Goal: Obtain resource: Obtain resource

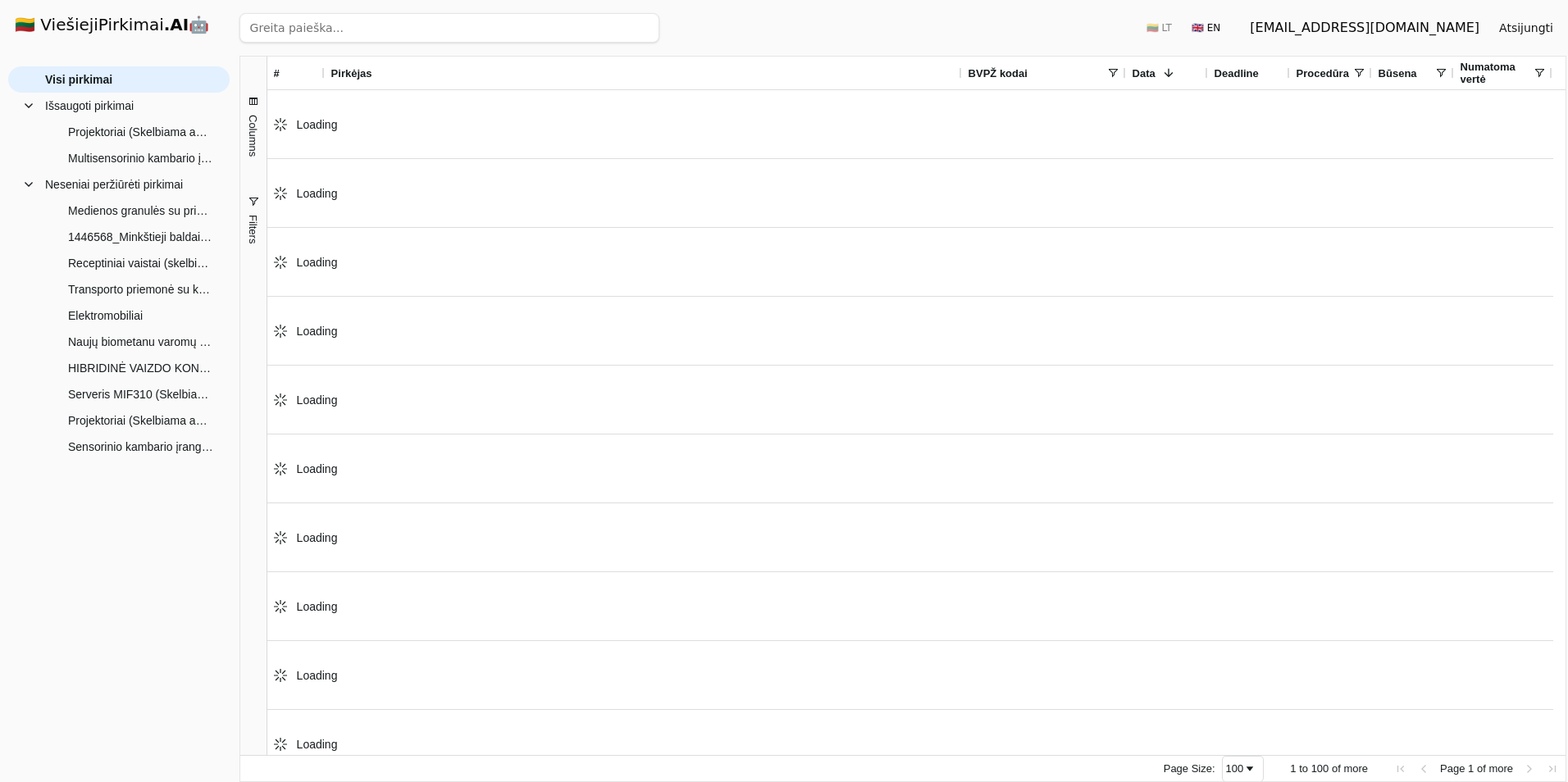
click at [324, 34] on input "search" at bounding box center [450, 28] width 420 height 30
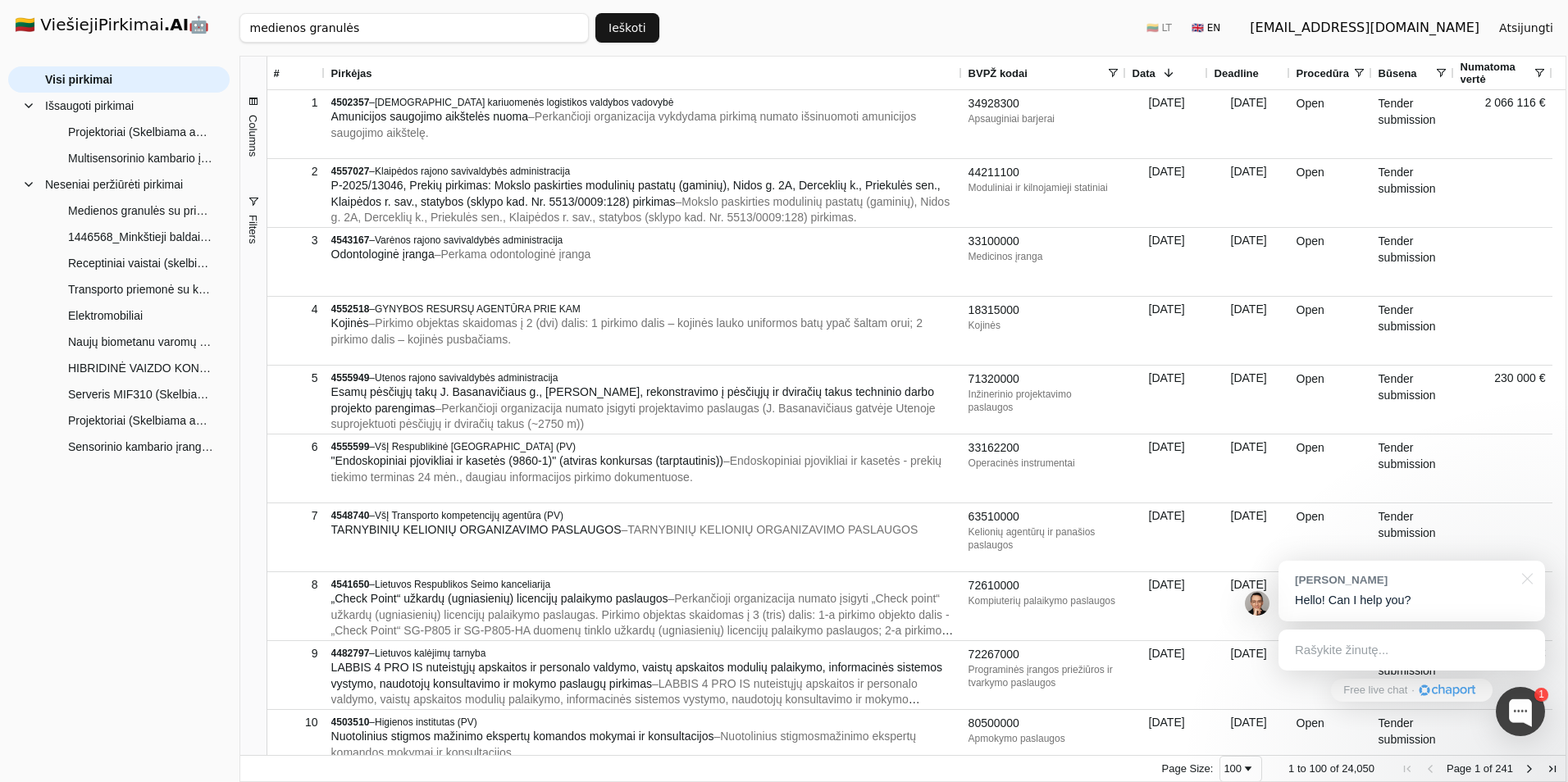
click button "Ieškoti" at bounding box center [627, 28] width 64 height 30
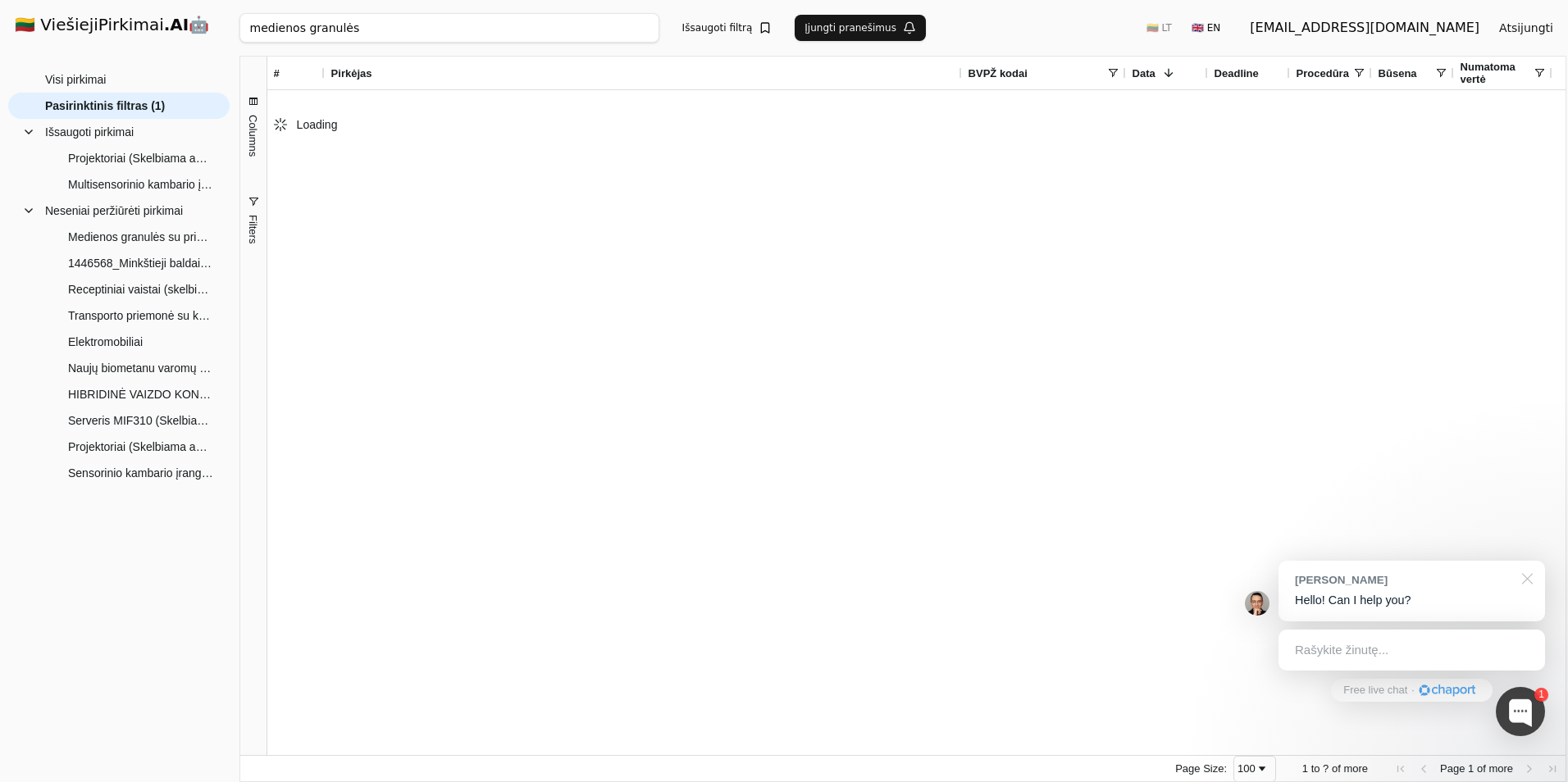
click at [1526, 583] on div at bounding box center [1524, 577] width 41 height 34
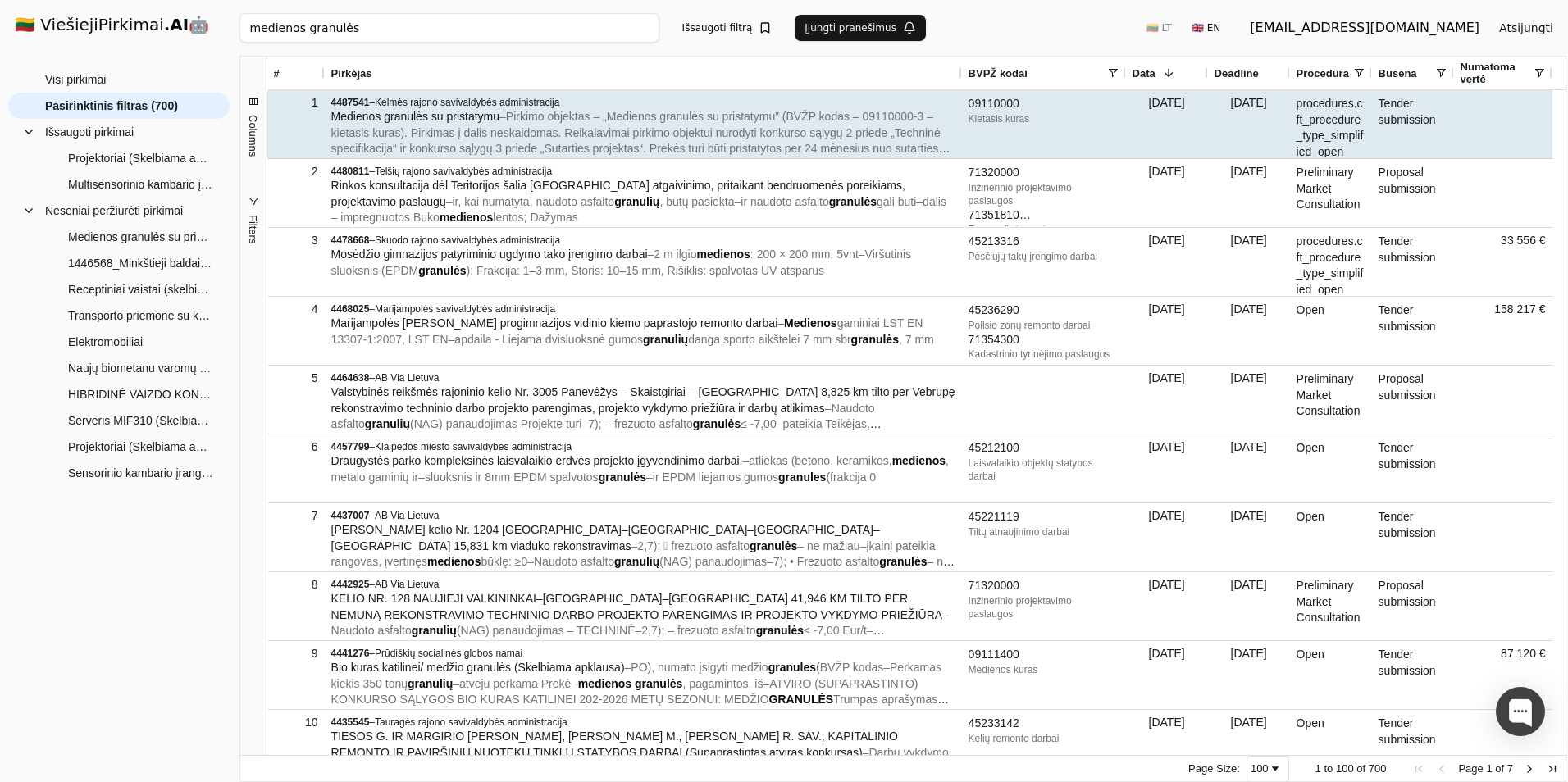
click at [501, 136] on span "– Pirkimo objektas – „Medienos granulės su pristatymu” (BVŽP kodas – 09110000-3…" at bounding box center [641, 140] width 619 height 62
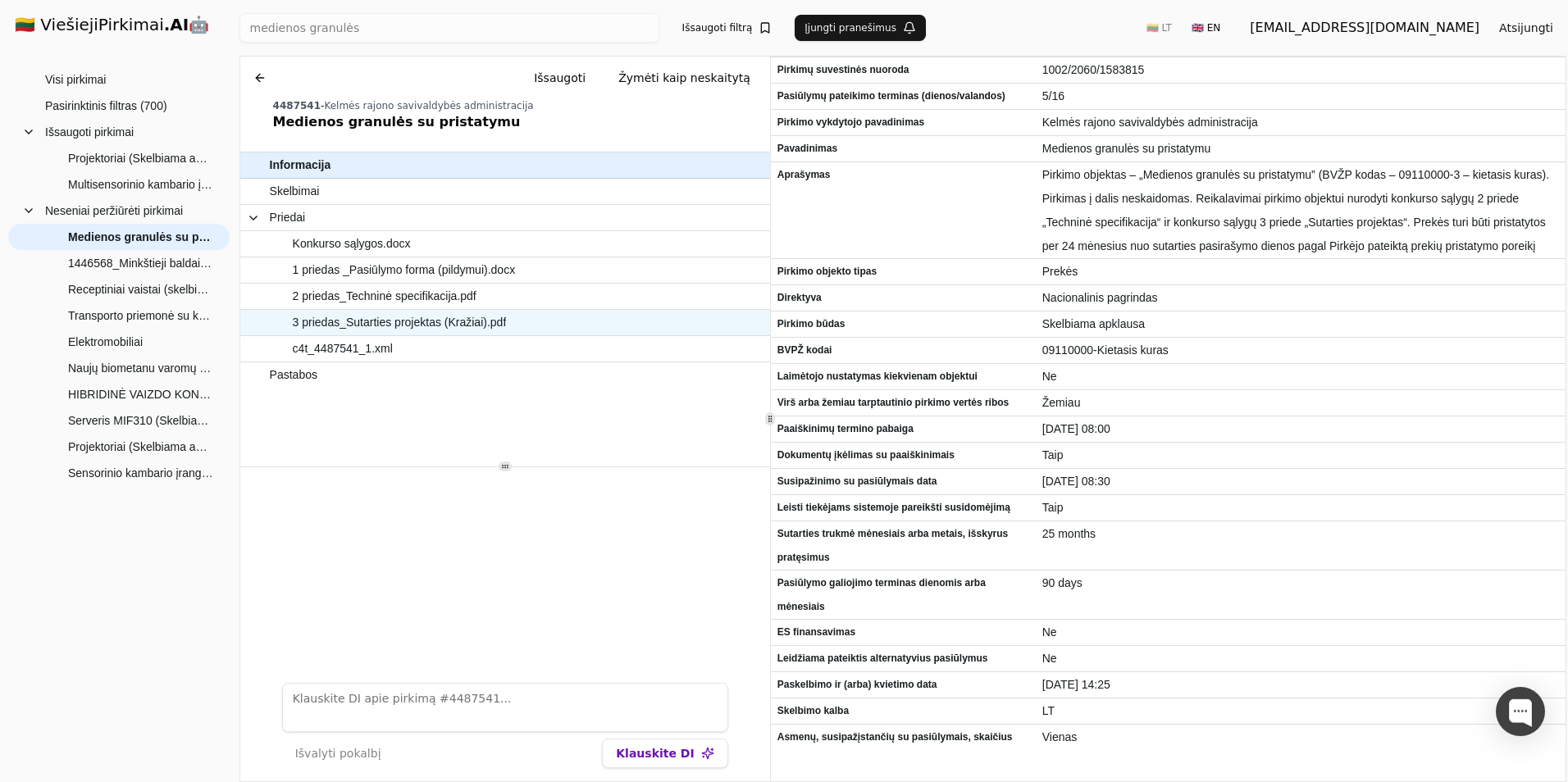
click at [411, 317] on span "3 priedas_Sutarties projektas (Kražiai).pdf" at bounding box center [399, 322] width 214 height 24
click at [413, 324] on span "3 priedas_Sutarties projektas (Kražiai).pdf" at bounding box center [399, 322] width 214 height 24
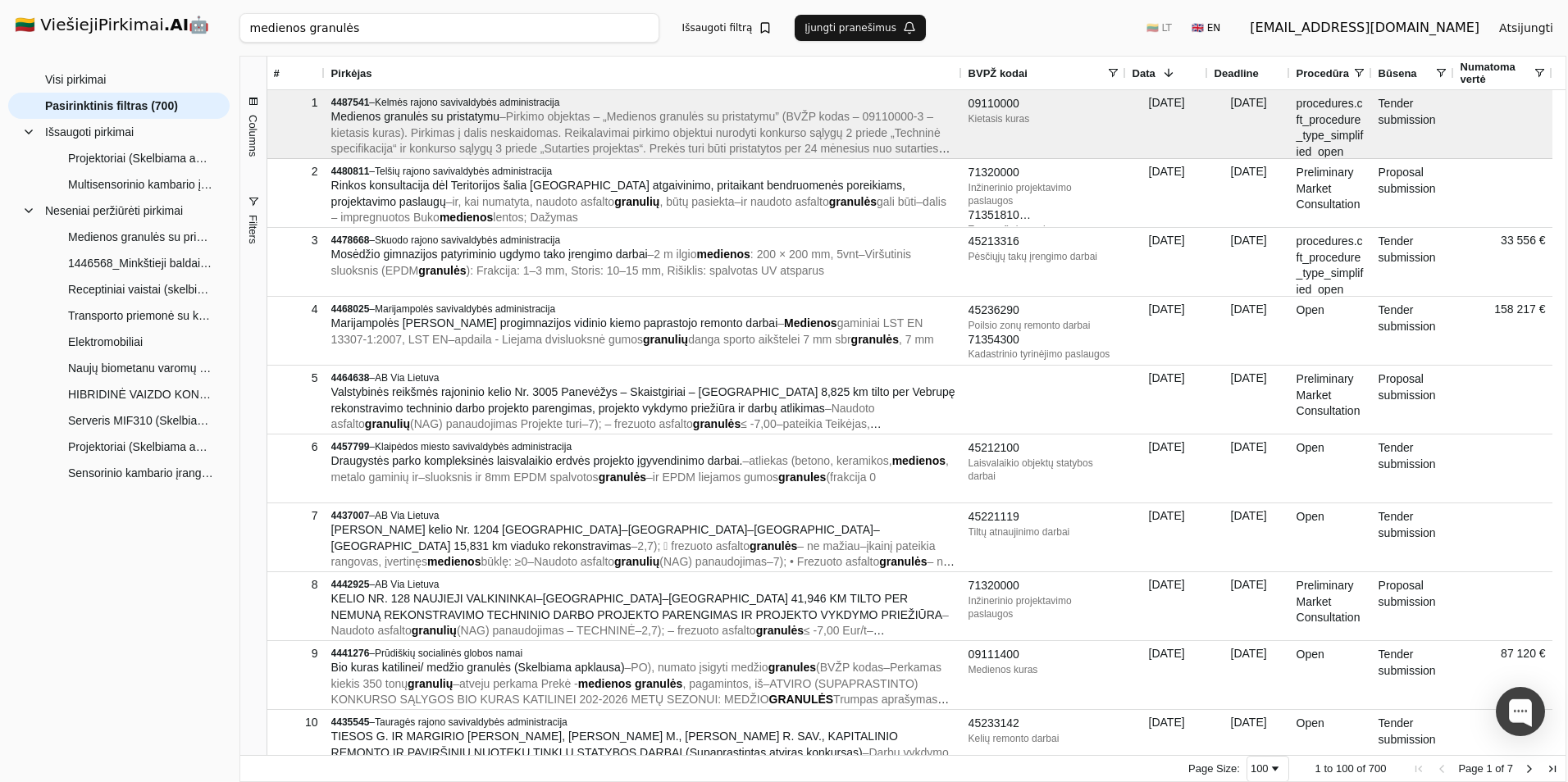
drag, startPoint x: 301, startPoint y: 28, endPoint x: 236, endPoint y: 27, distance: 65.0
click at [236, 27] on div "🇱🇹 ViešiejiPirkimai .AI 🤖 giraitukas@gmail.com Atsijungti Group Visi pirkimai N…" at bounding box center [784, 391] width 1568 height 782
type input "granulės"
click button "Ieškoti" at bounding box center [627, 28] width 64 height 30
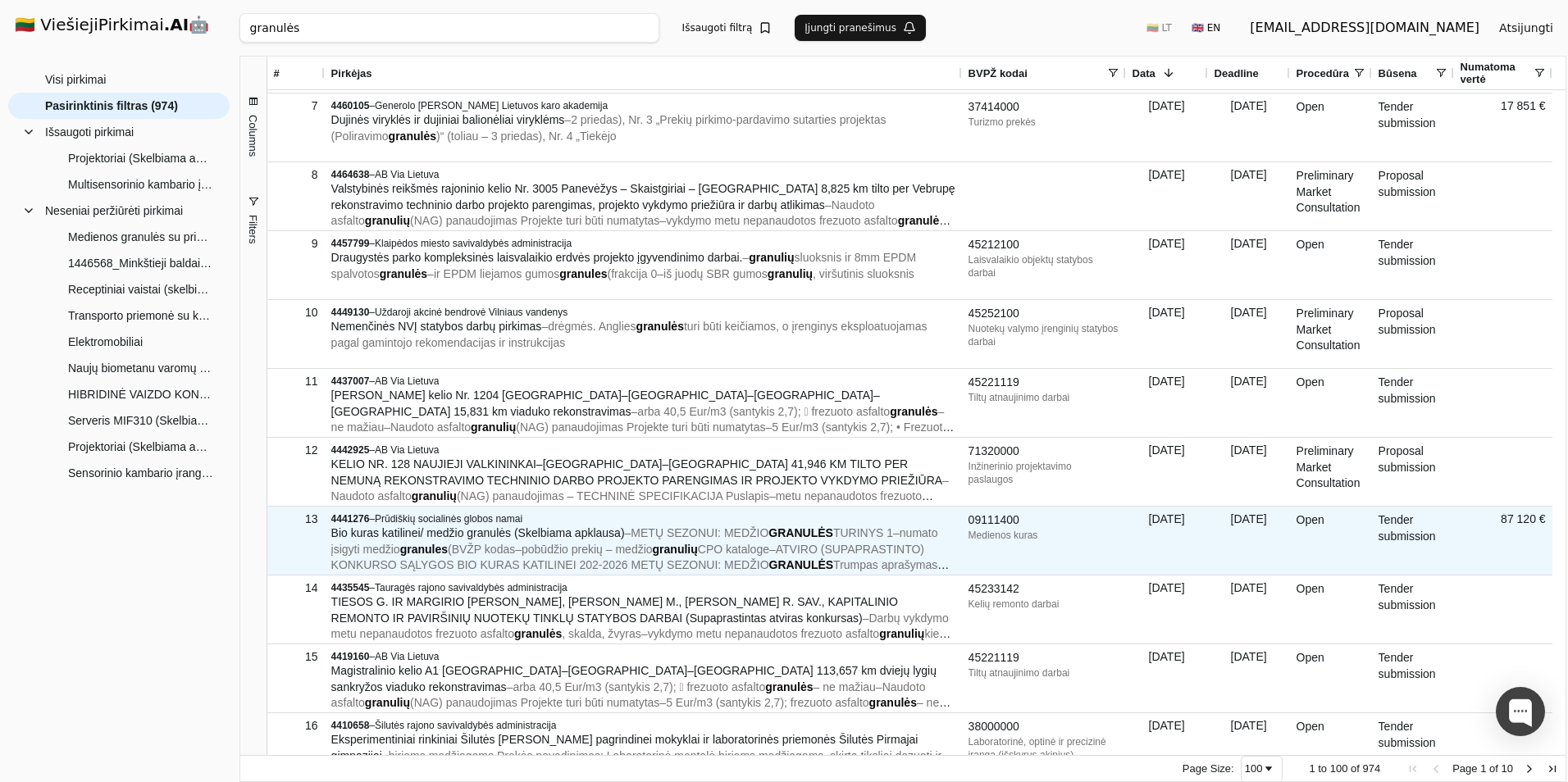
scroll to position [492, 0]
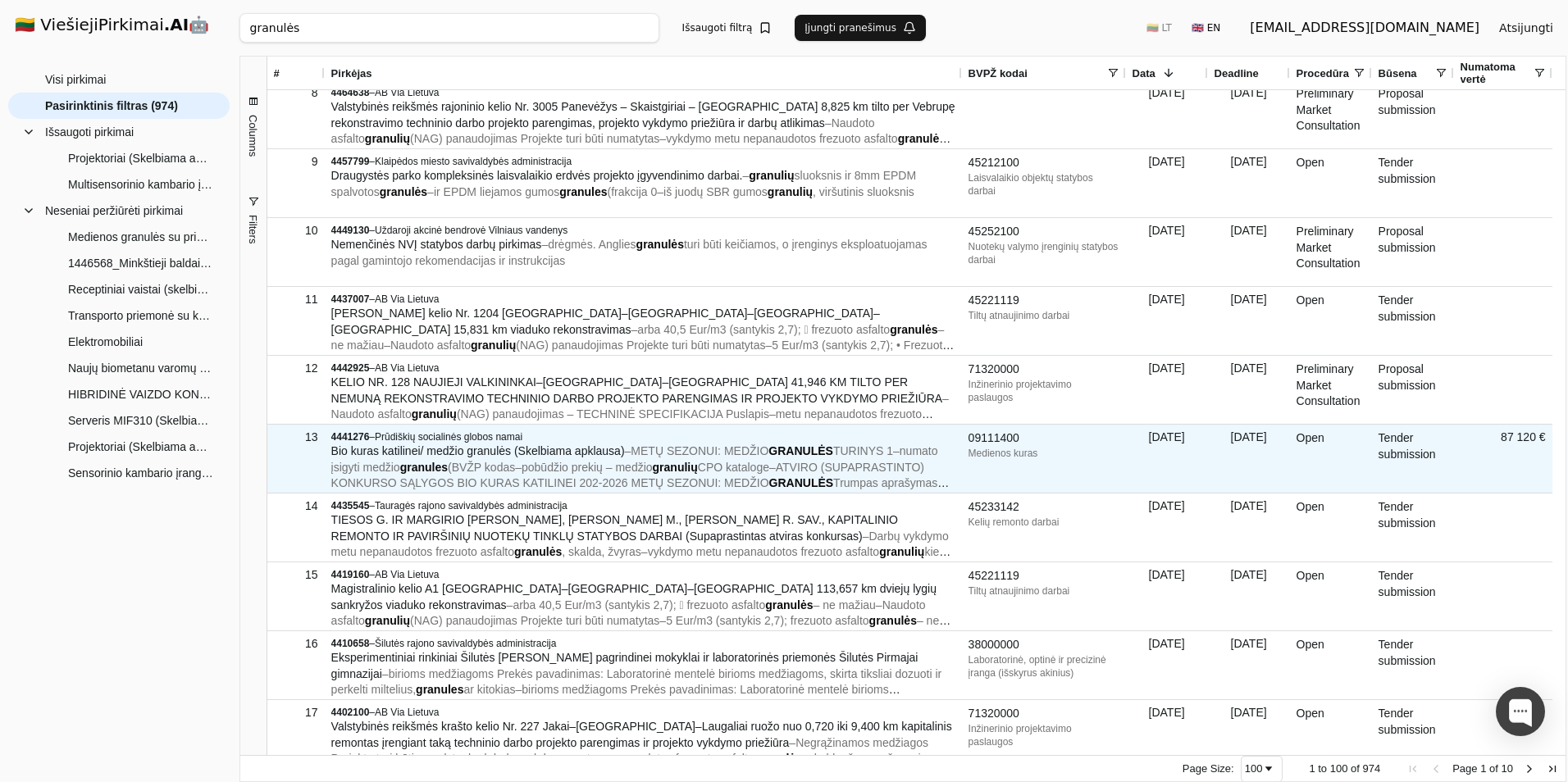
click at [576, 458] on span "Bio kuras katilinei/ medžio granulės (Skelbiama apklausa)" at bounding box center [478, 451] width 294 height 13
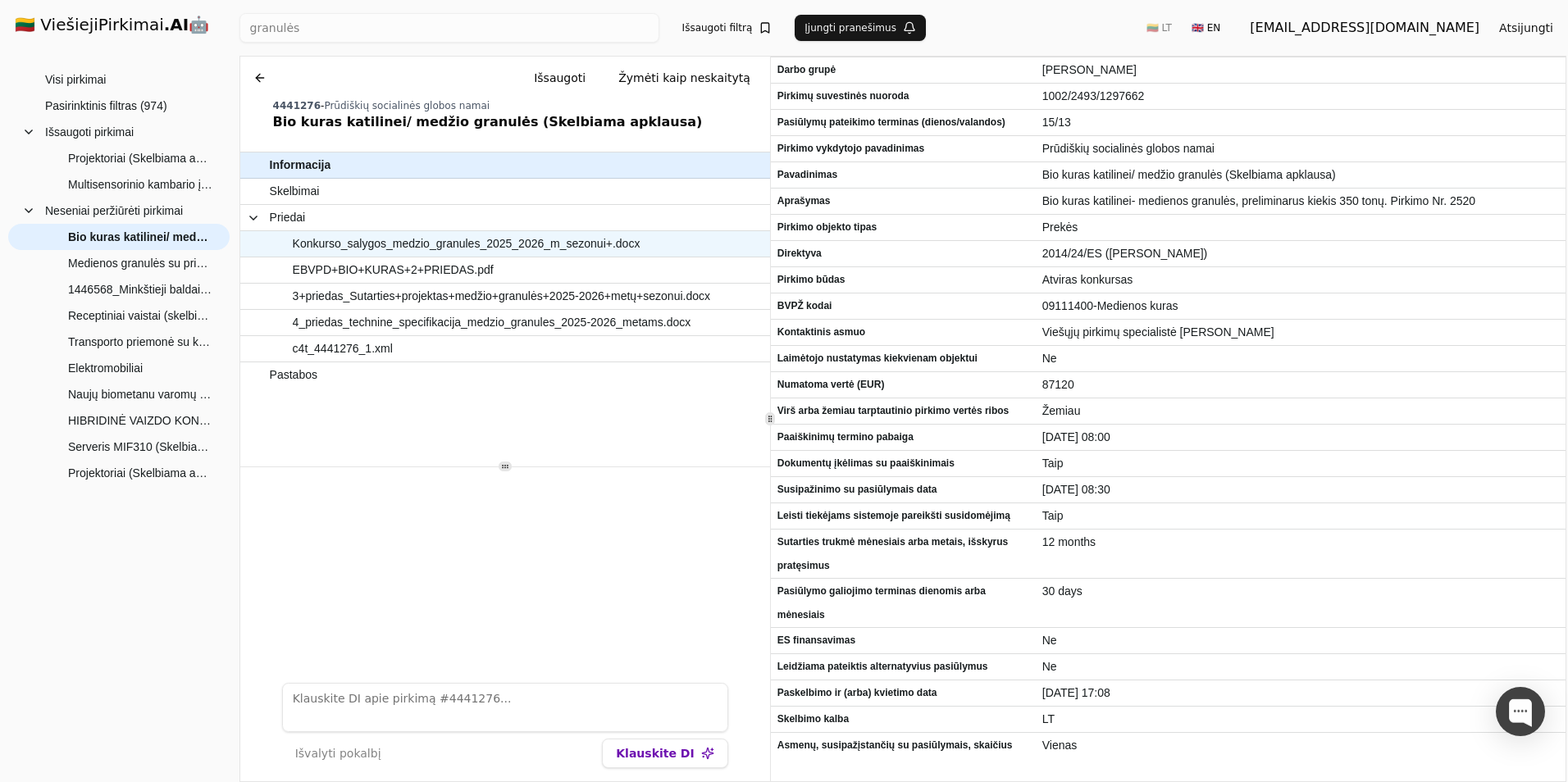
click at [448, 241] on span "Konkurso_salygos_medzio_granules_2025_2026_m_sezonui+.docx" at bounding box center [467, 243] width 348 height 24
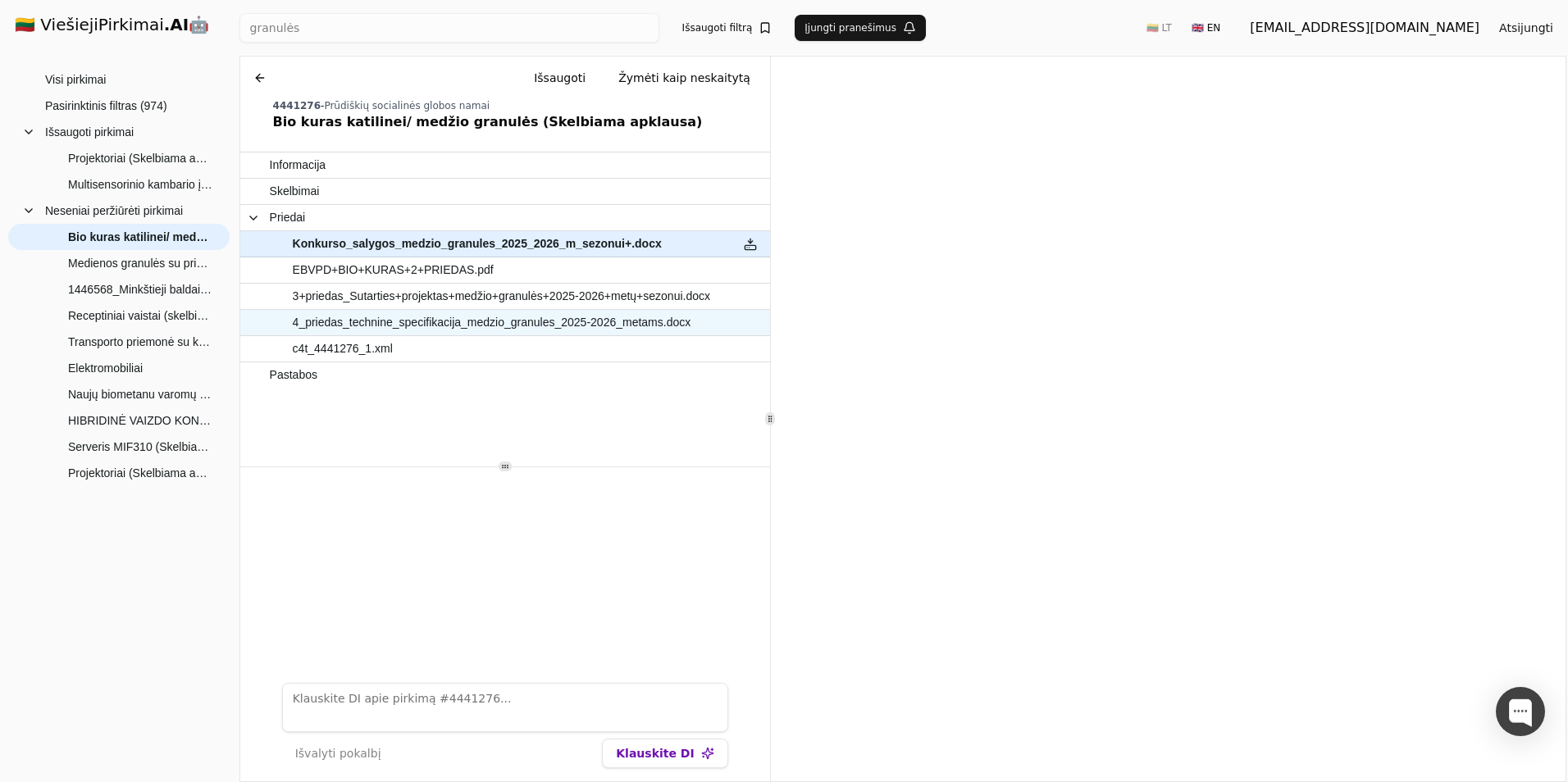
click at [418, 327] on span "4_priedas_technine_specifikacija_medzio_granules_2025-2026_metams.docx" at bounding box center [492, 322] width 399 height 24
click at [118, 17] on h1 "🇱🇹 ViešiejiPirkimai .AI 🤖" at bounding box center [119, 26] width 235 height 52
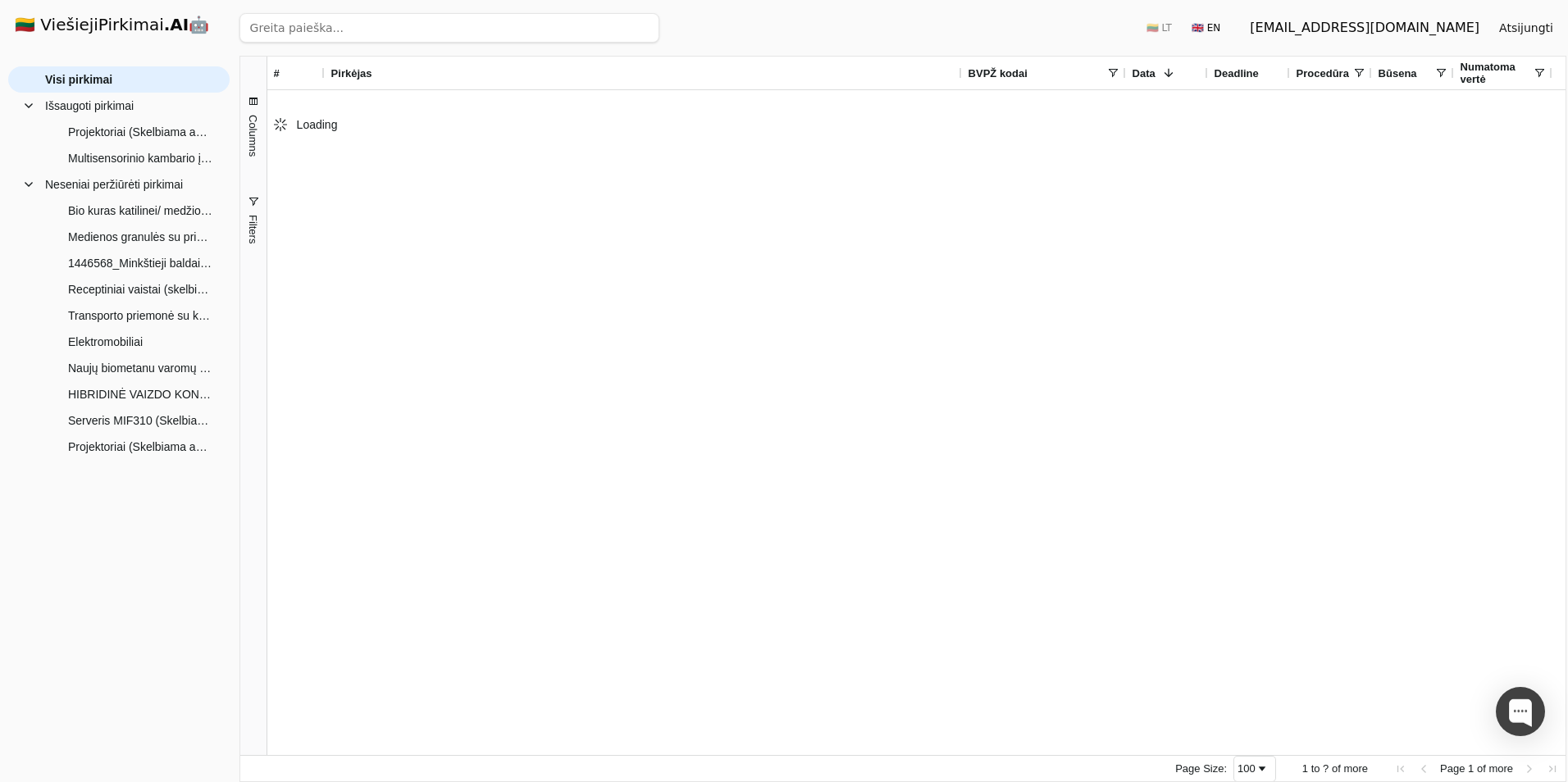
click at [310, 28] on input "search" at bounding box center [450, 28] width 420 height 30
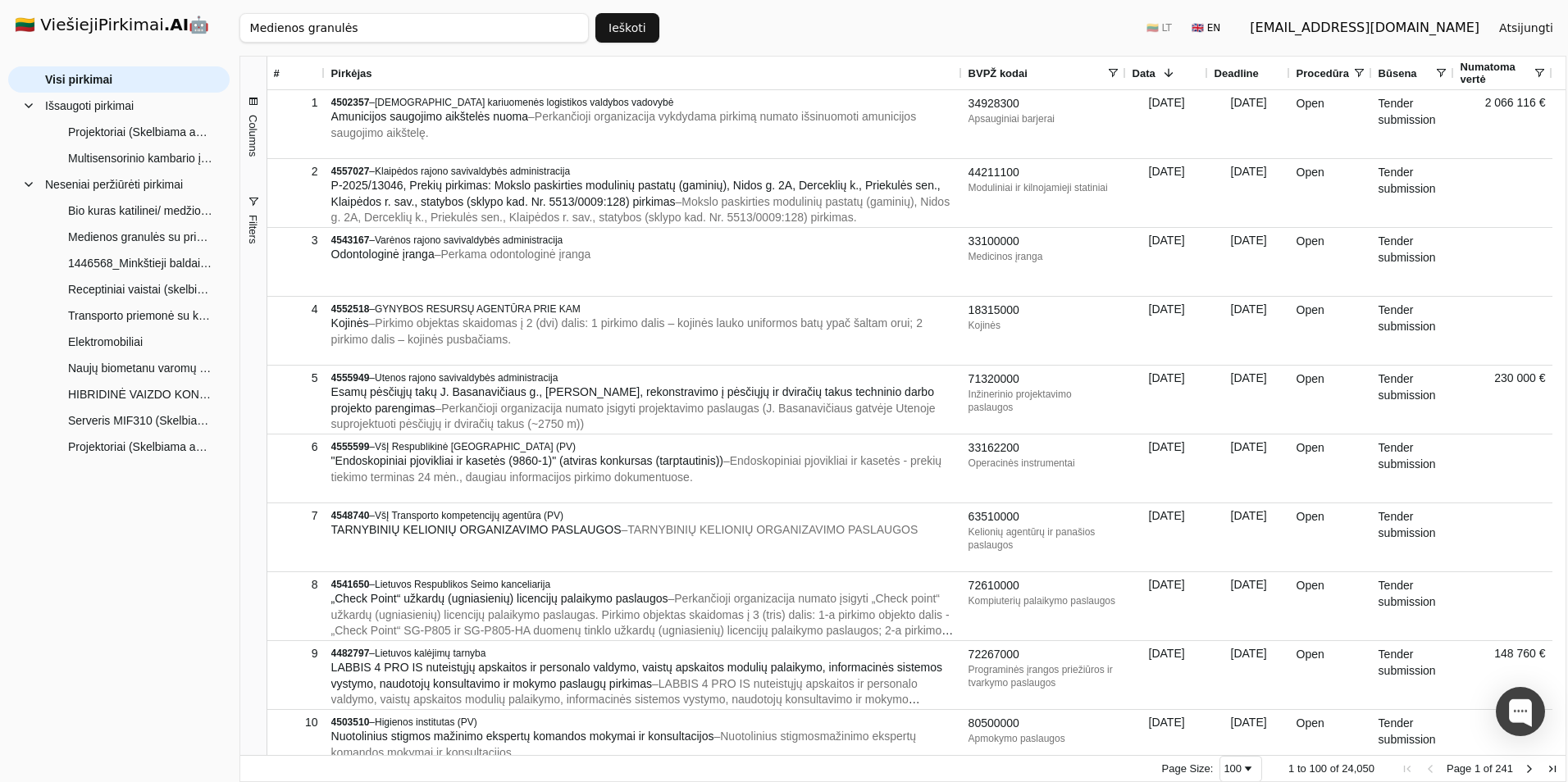
type input "Medienos granulės"
click button "Ieškoti" at bounding box center [627, 28] width 64 height 30
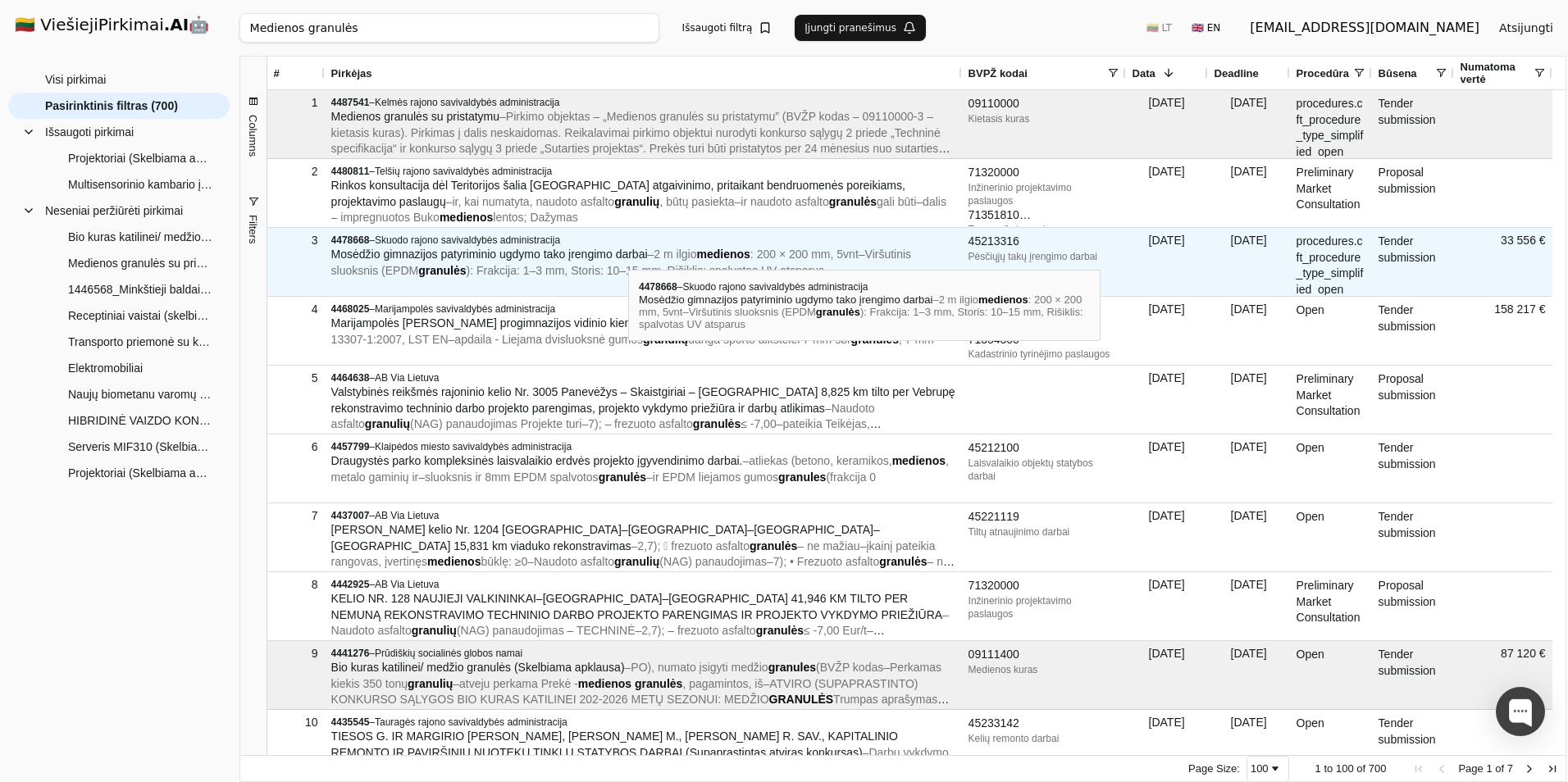
click at [628, 255] on span "Mosėdžio gimnazijos patyriminio ugdymo tako įrengimo darbai" at bounding box center [489, 254] width 317 height 13
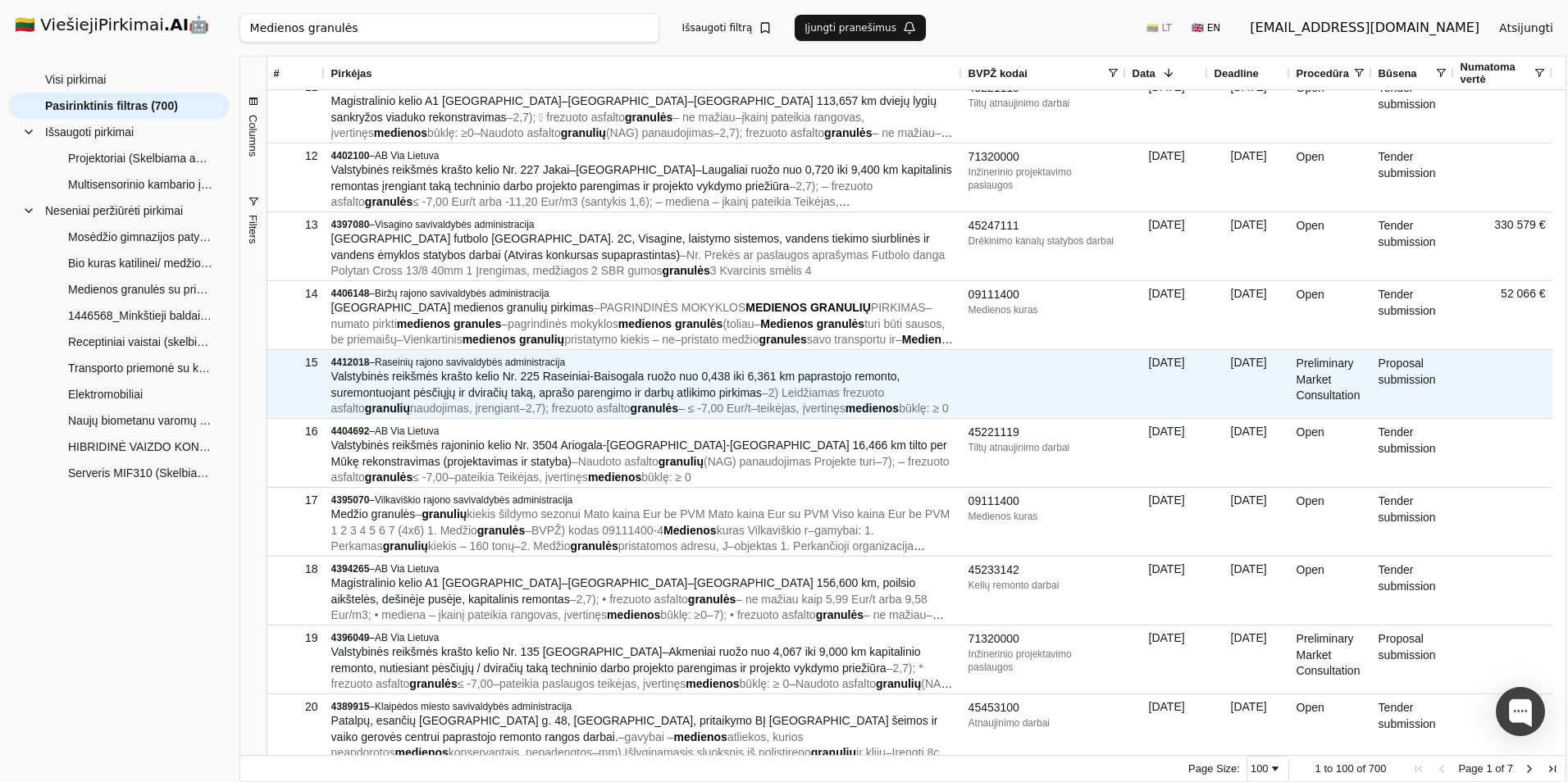
scroll to position [656, 0]
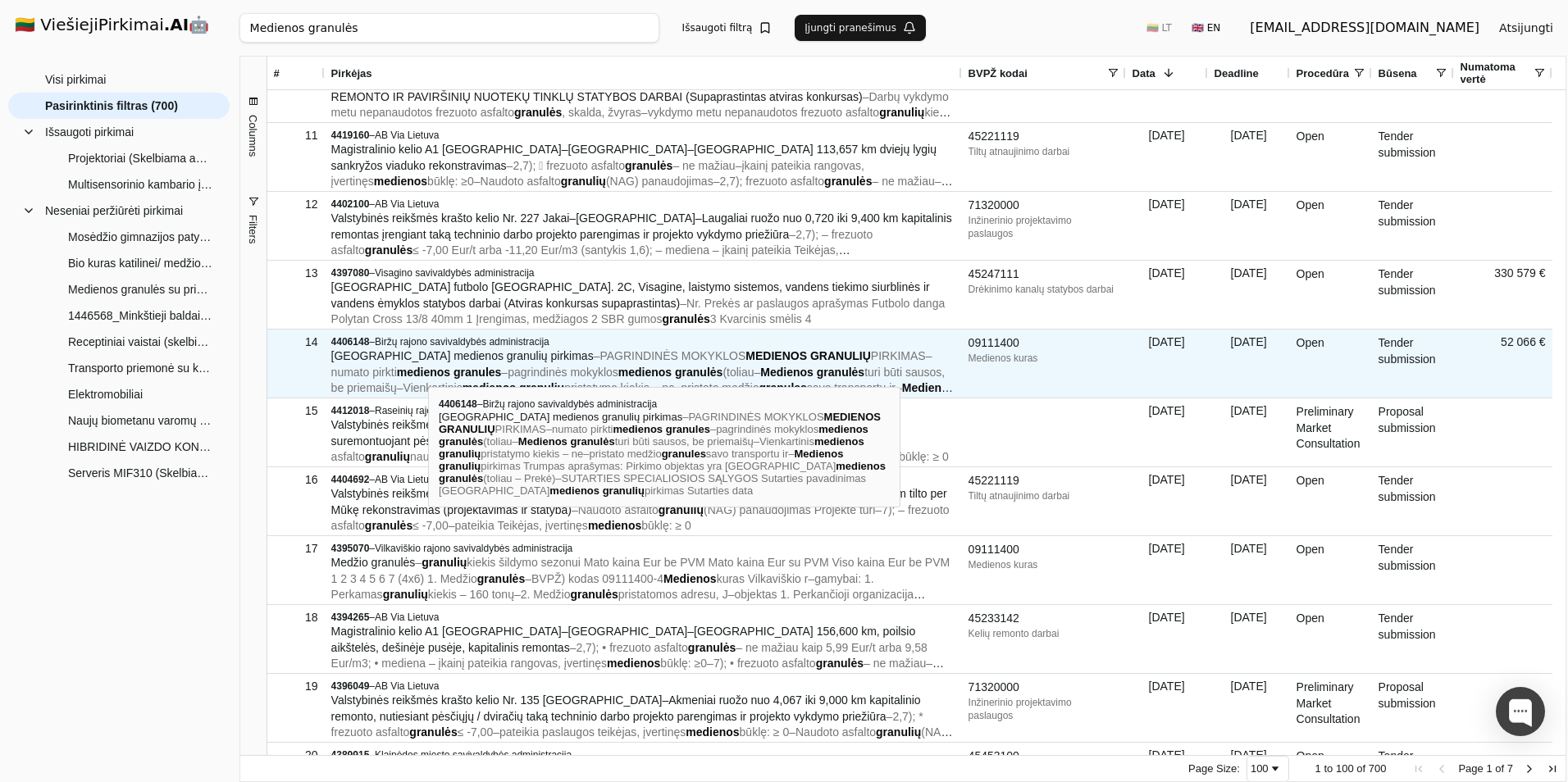
click at [397, 372] on span "numato pirkti" at bounding box center [364, 371] width 65 height 13
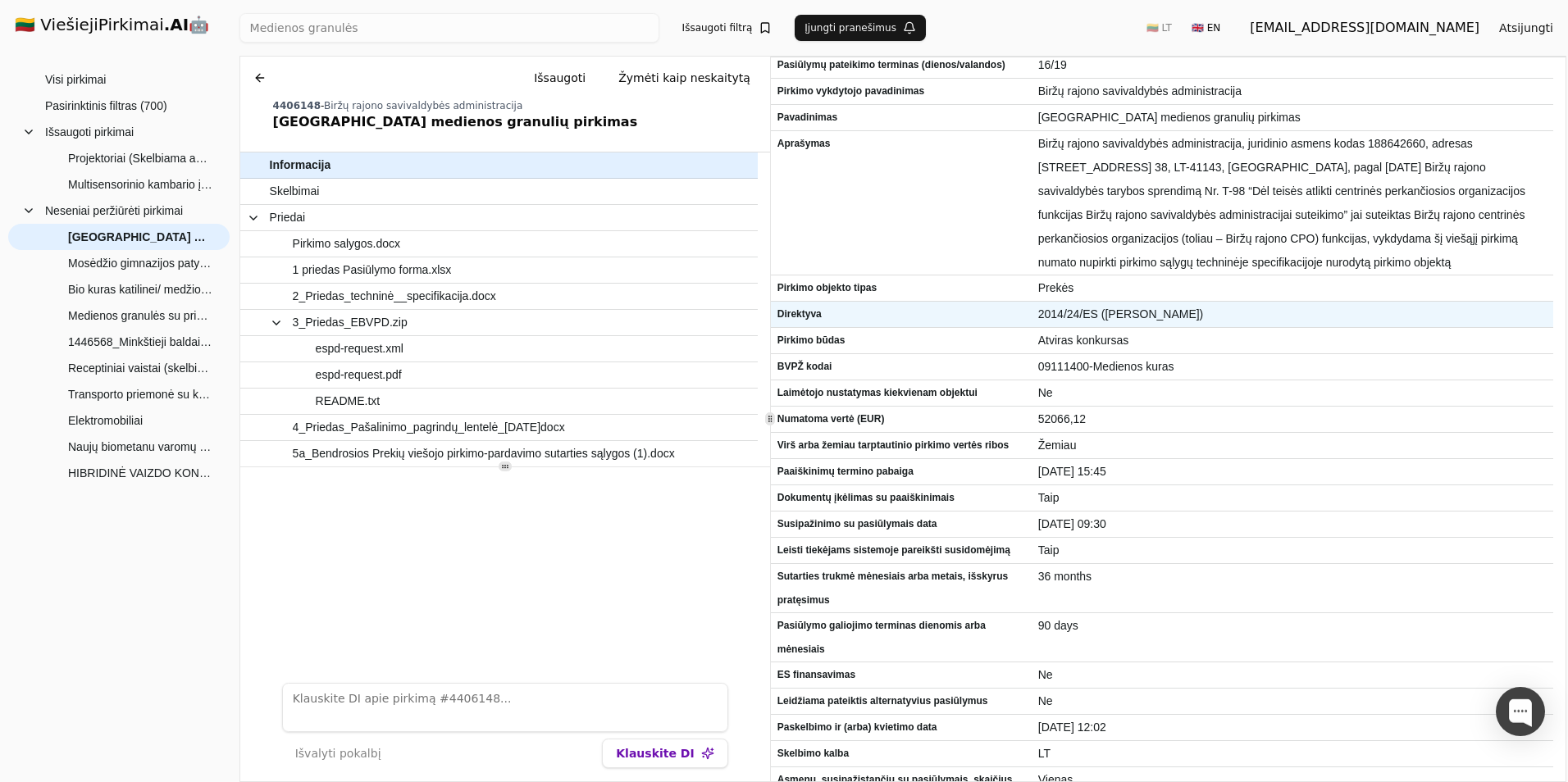
scroll to position [44, 0]
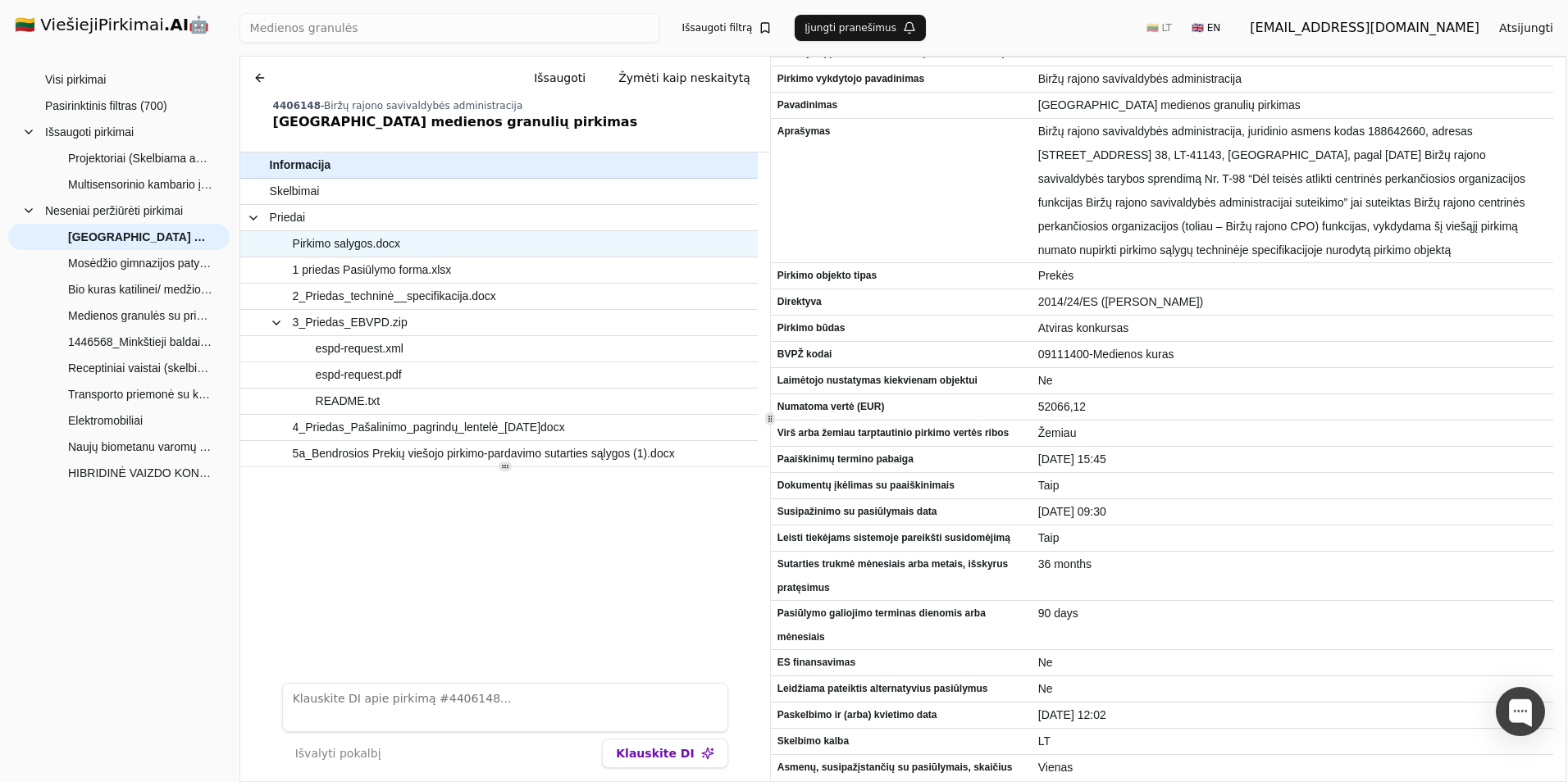
click at [398, 247] on span "Pirkimo salygos.docx" at bounding box center [347, 243] width 108 height 24
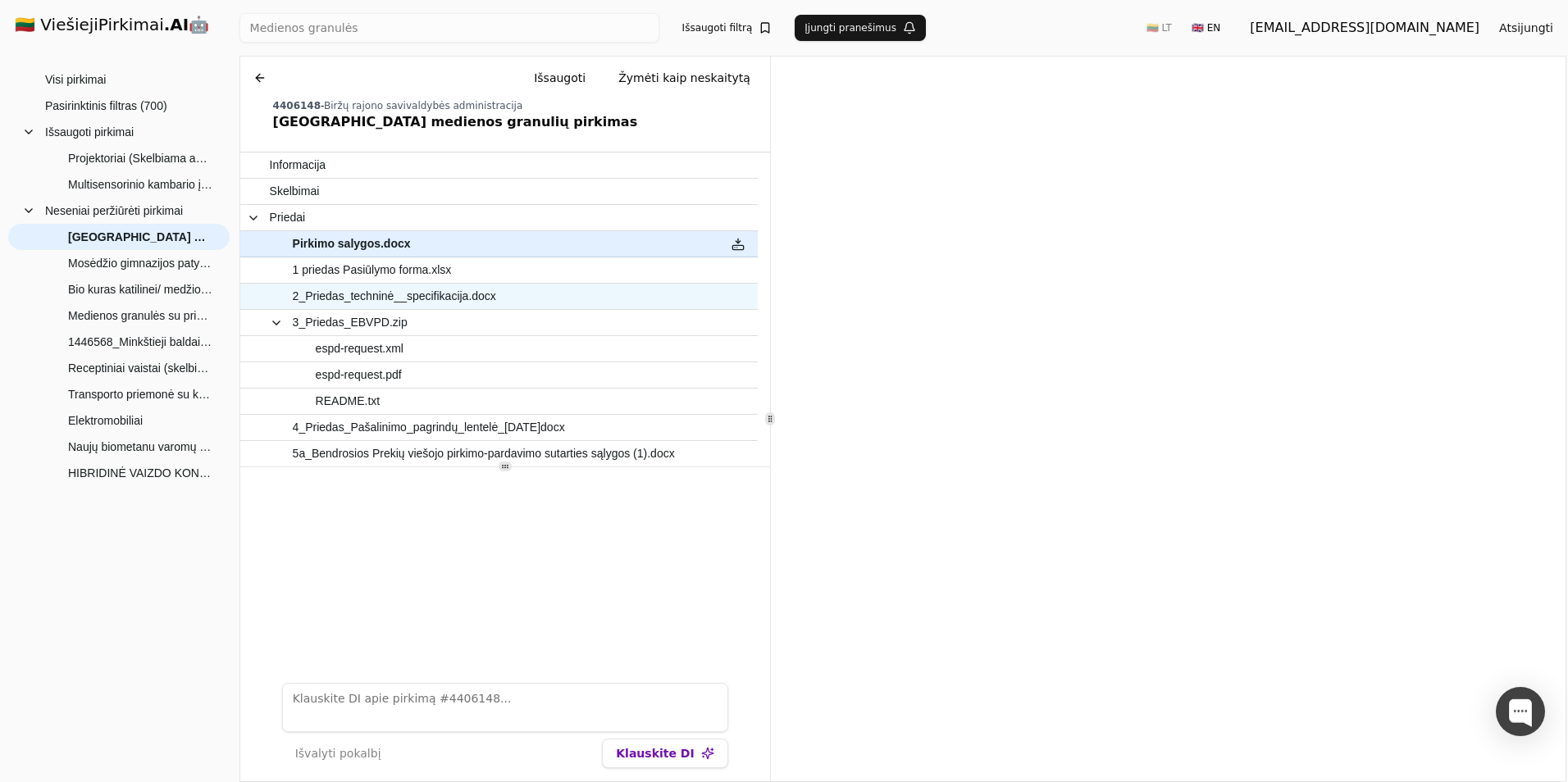
click at [420, 303] on span "2_Priedas_techninė__specifikacija.docx" at bounding box center [394, 296] width 203 height 24
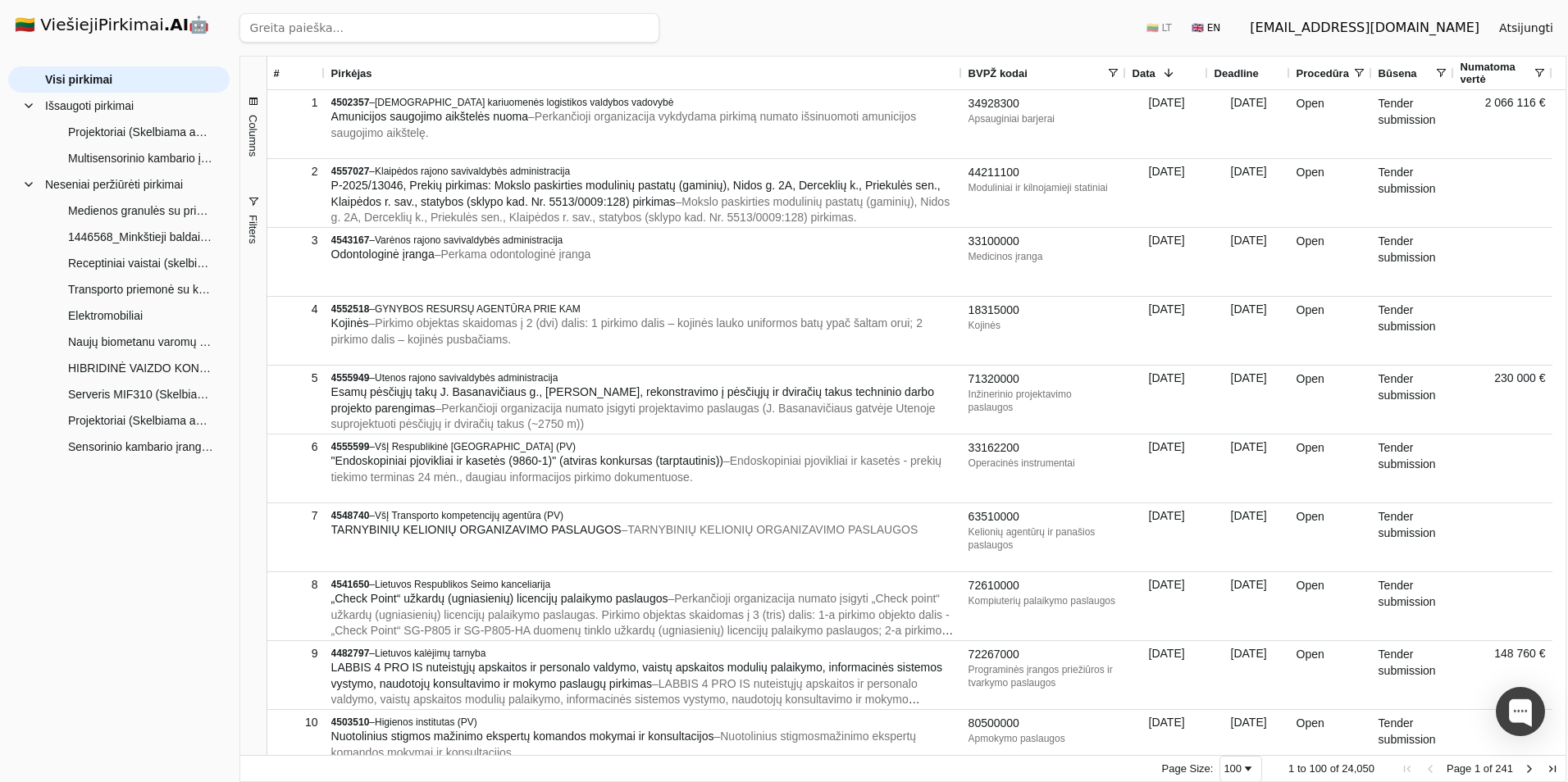
click at [255, 204] on span "button" at bounding box center [253, 201] width 13 height 13
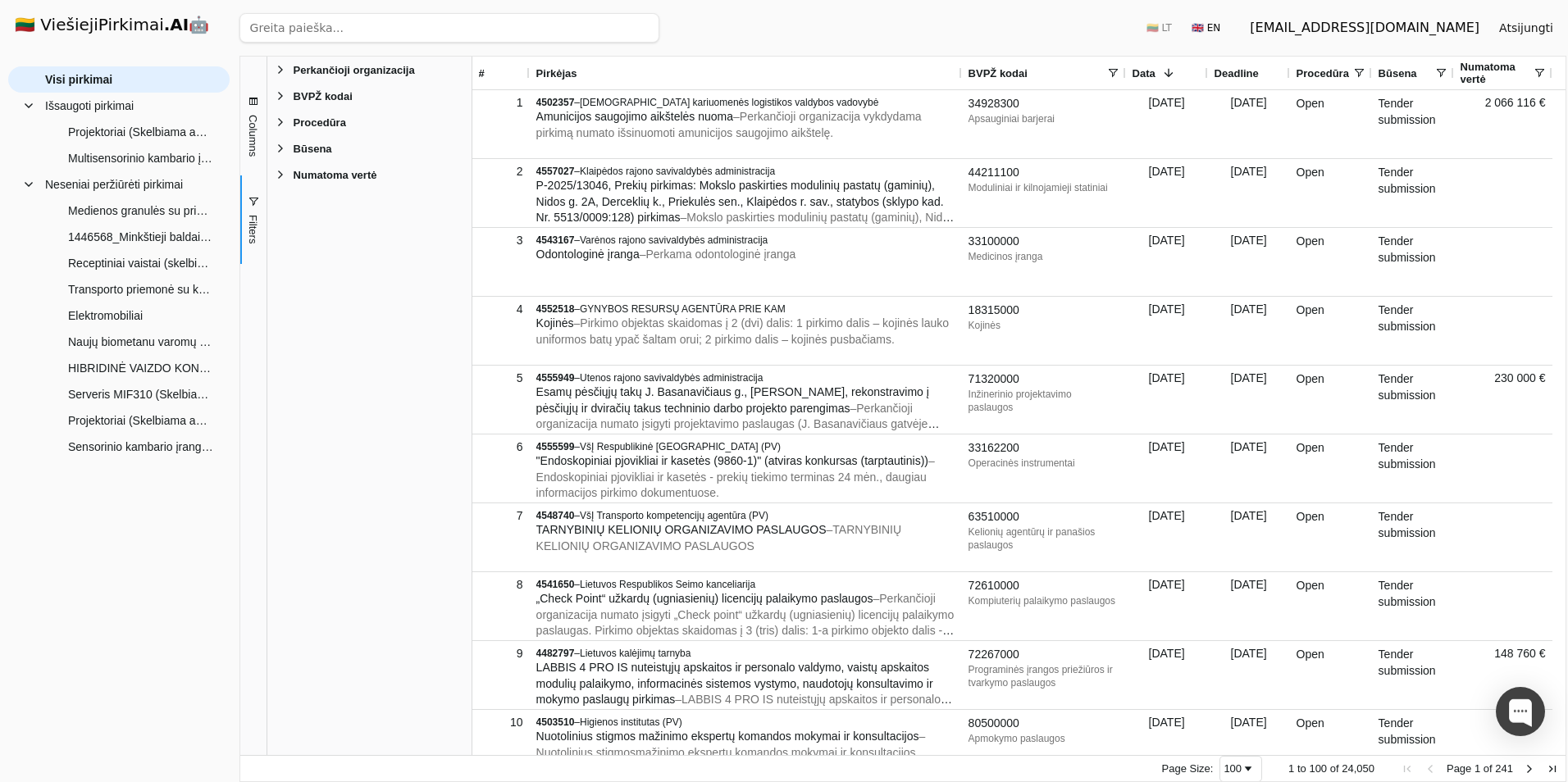
click at [255, 204] on span "button" at bounding box center [253, 201] width 13 height 13
